Goal: Navigation & Orientation: Find specific page/section

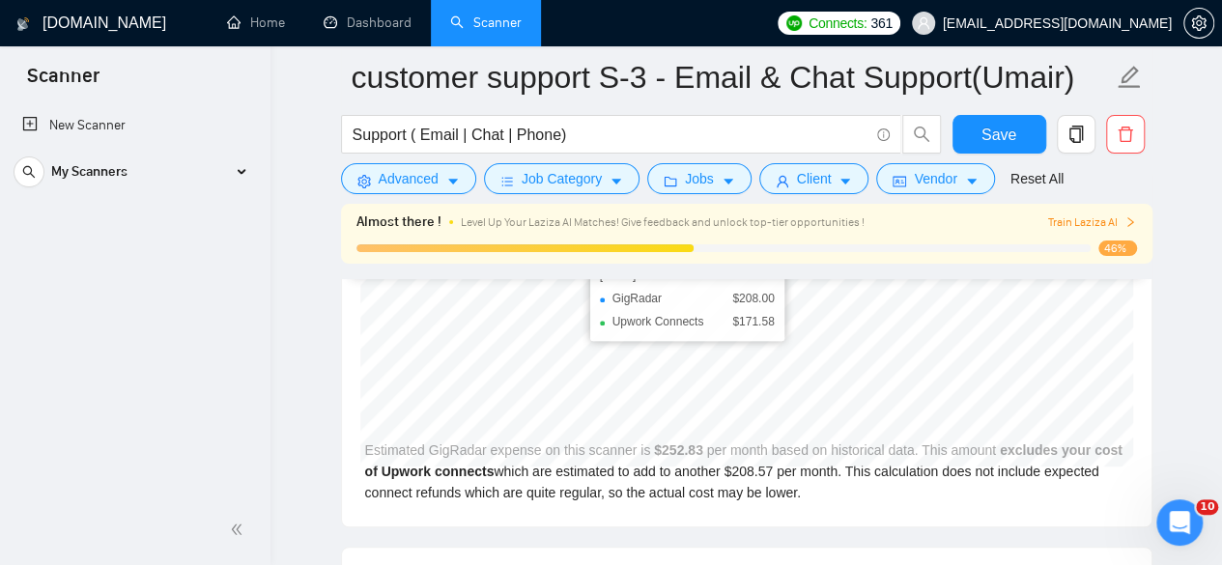
scroll to position [3570, 0]
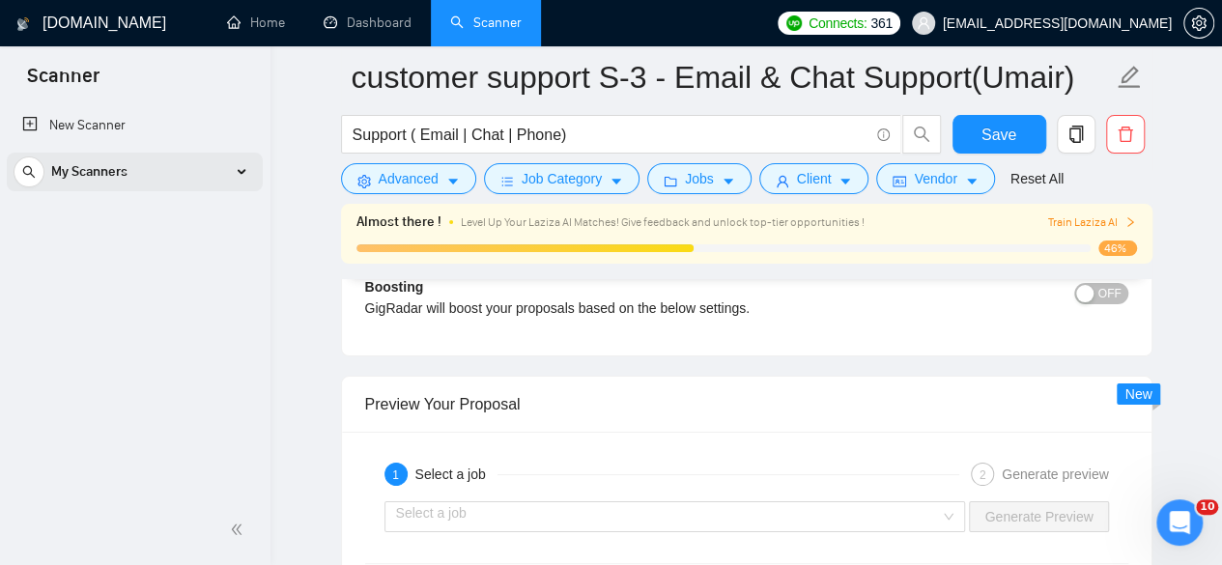
click at [238, 179] on div "My Scanners" at bounding box center [135, 172] width 242 height 39
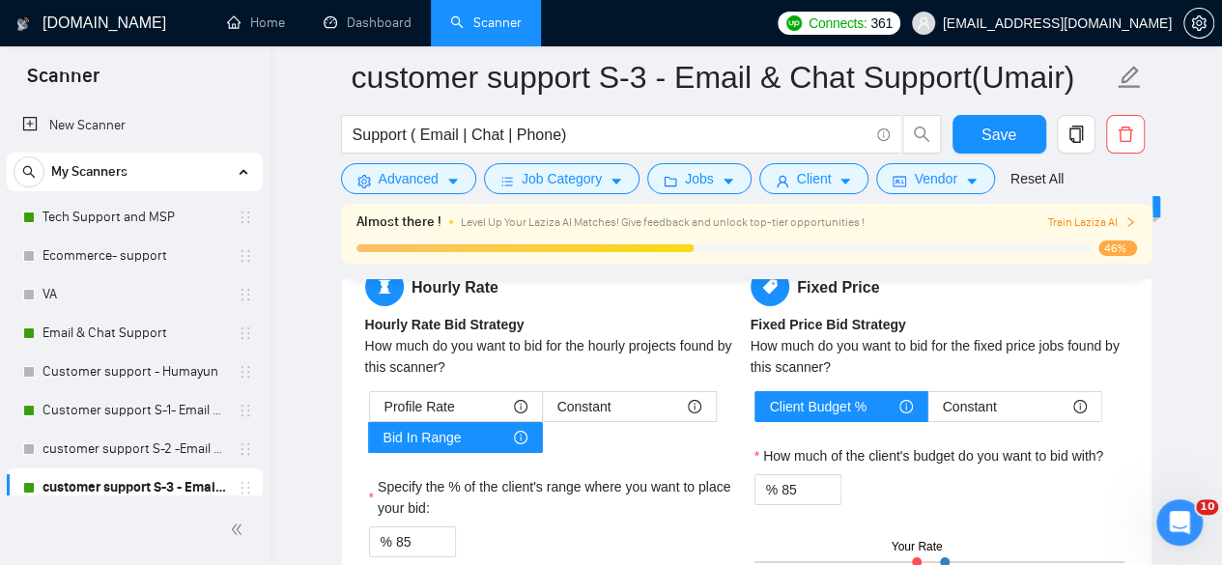
scroll to position [2798, 0]
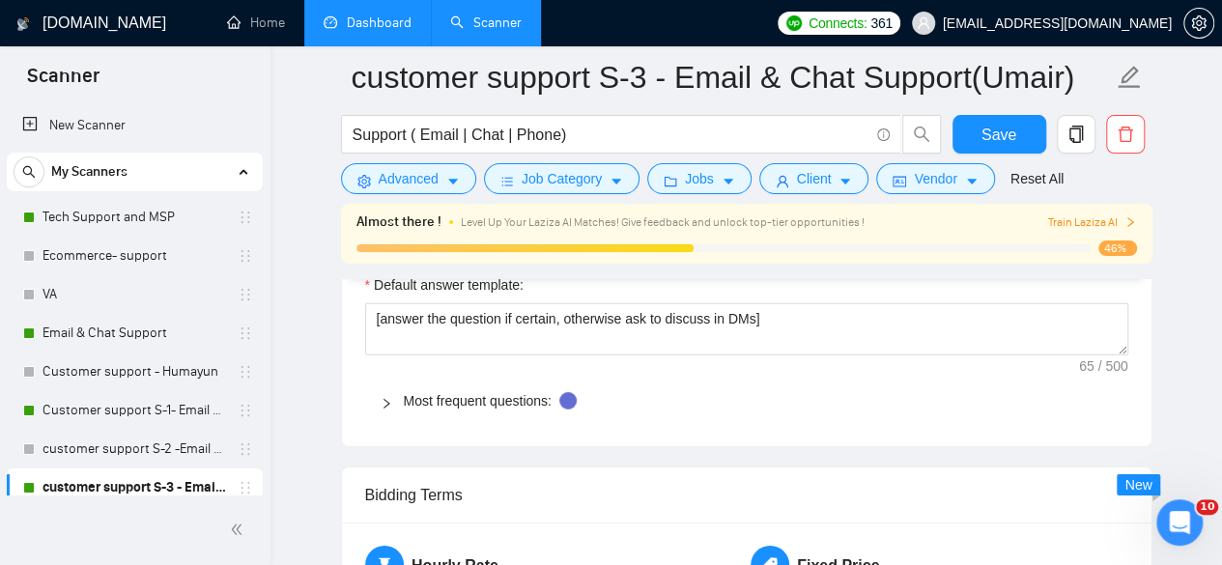
click at [354, 31] on link "Dashboard" at bounding box center [368, 22] width 88 height 16
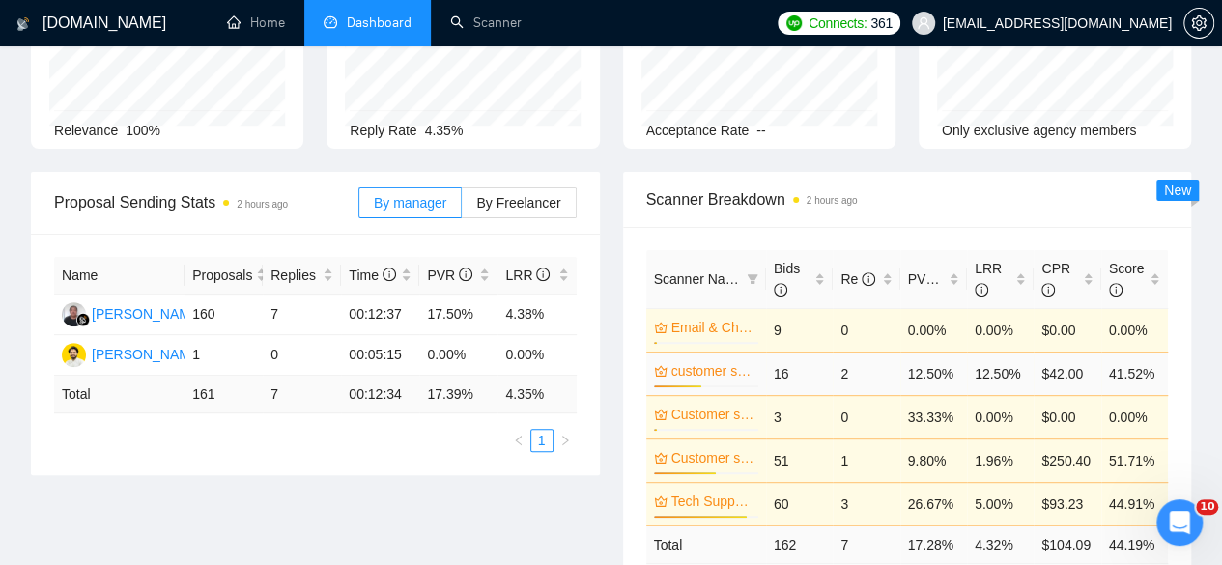
scroll to position [169, 0]
